Goal: Navigation & Orientation: Go to known website

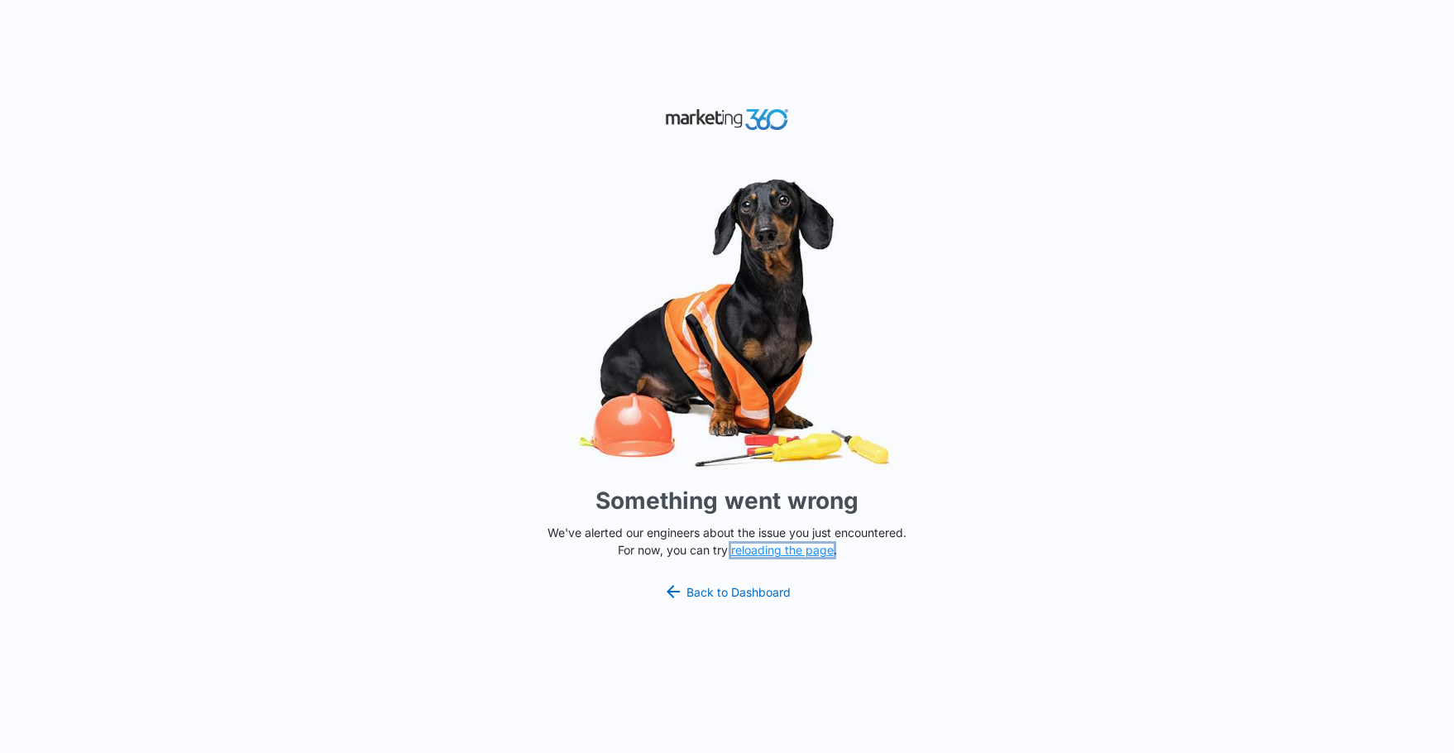
click at [785, 546] on button "reloading the page" at bounding box center [782, 549] width 103 height 13
